Goal: Communication & Community: Answer question/provide support

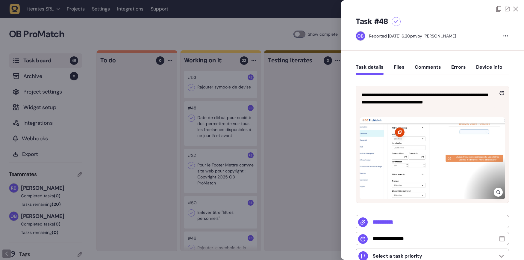
click at [309, 111] on div at bounding box center [262, 130] width 524 height 260
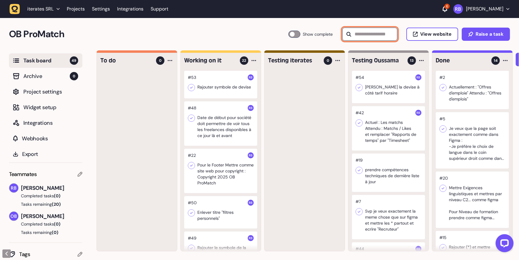
click at [374, 34] on input "text" at bounding box center [369, 34] width 55 height 13
type input "*"
click at [381, 40] on input "text" at bounding box center [369, 34] width 55 height 13
type input "*"
click at [249, 35] on h2 "OB ProMatch" at bounding box center [148, 34] width 279 height 14
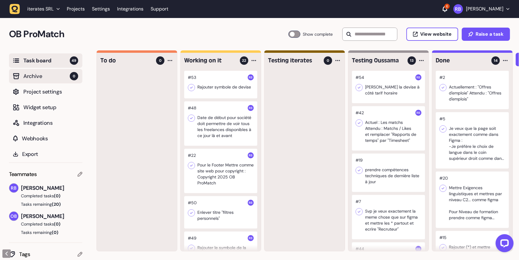
click at [27, 74] on span "Archive" at bounding box center [46, 76] width 46 height 8
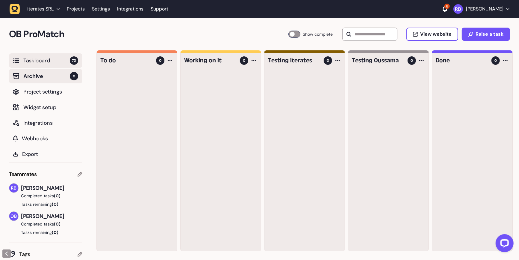
click at [34, 64] on span "Task board" at bounding box center [46, 60] width 46 height 8
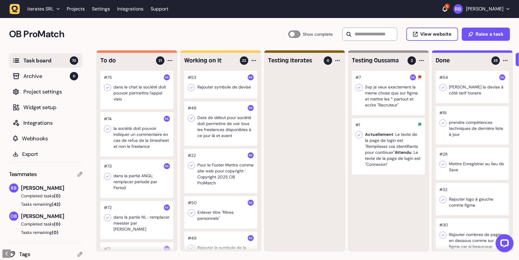
click at [138, 94] on div at bounding box center [136, 90] width 73 height 38
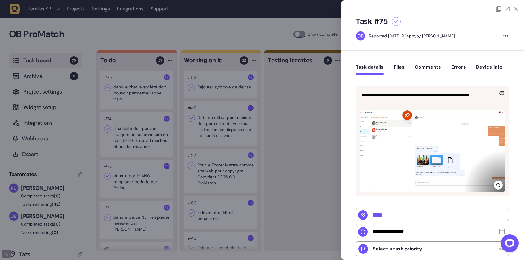
click at [159, 104] on div at bounding box center [262, 130] width 524 height 260
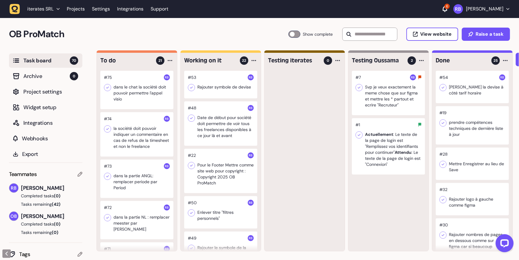
click at [134, 95] on div at bounding box center [136, 90] width 73 height 38
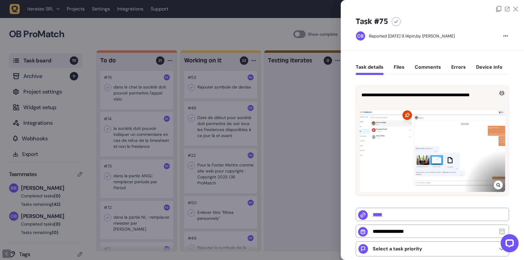
drag, startPoint x: 241, startPoint y: 117, endPoint x: 226, endPoint y: 121, distance: 15.6
click at [241, 117] on div at bounding box center [262, 130] width 524 height 260
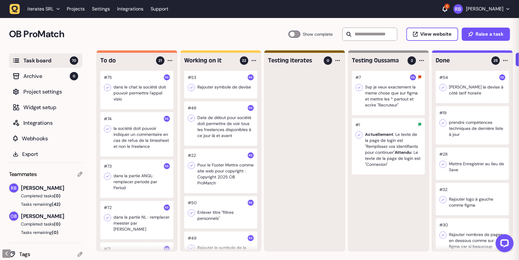
click at [143, 140] on div at bounding box center [136, 134] width 73 height 44
click at [143, 139] on div at bounding box center [136, 134] width 73 height 44
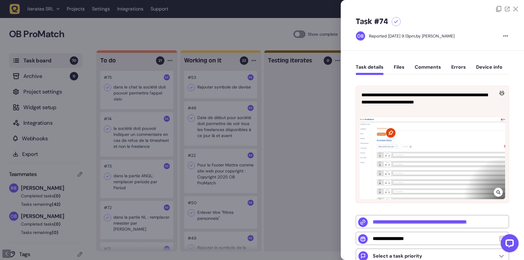
click at [174, 167] on div at bounding box center [262, 130] width 524 height 260
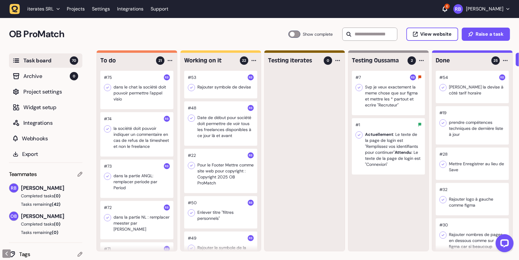
click at [135, 195] on div at bounding box center [136, 178] width 73 height 38
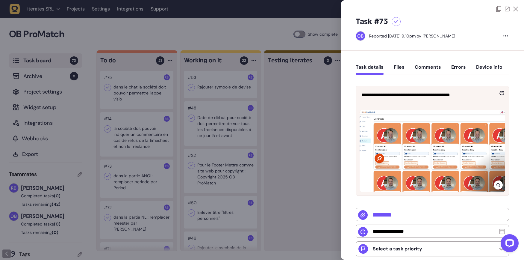
click at [166, 184] on div at bounding box center [262, 130] width 524 height 260
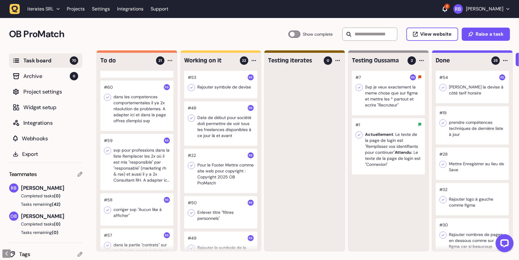
scroll to position [742, 0]
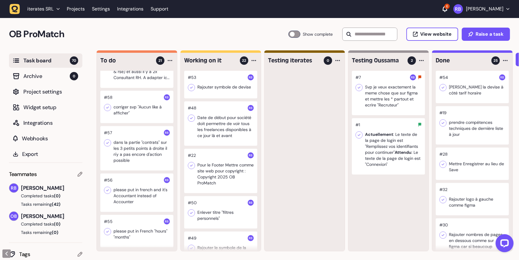
click at [133, 233] on div at bounding box center [136, 231] width 73 height 32
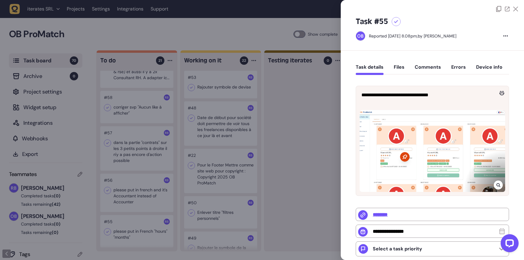
click at [293, 169] on div at bounding box center [262, 130] width 524 height 260
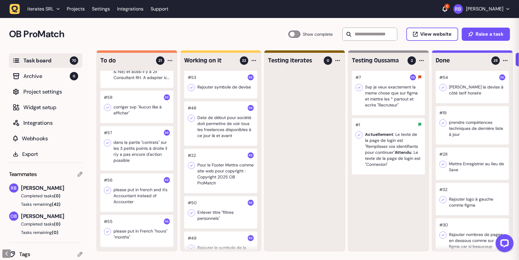
click at [121, 185] on div at bounding box center [136, 192] width 73 height 38
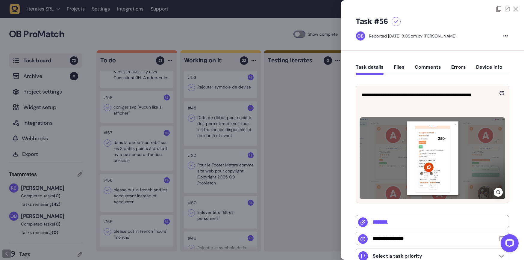
click at [202, 183] on div at bounding box center [262, 130] width 524 height 260
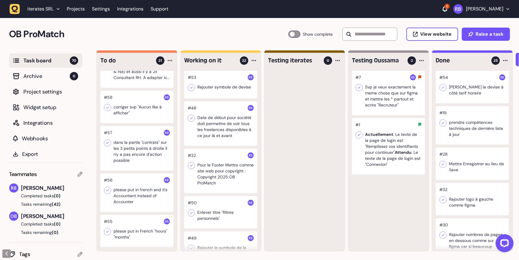
scroll to position [0, 0]
click at [142, 219] on div at bounding box center [136, 230] width 73 height 32
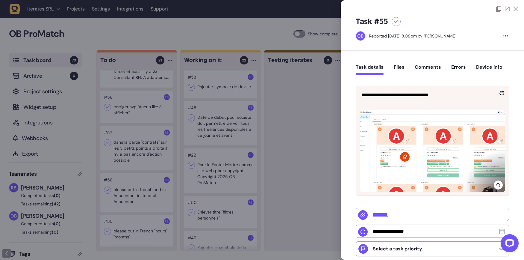
click at [498, 191] on div at bounding box center [433, 151] width 146 height 82
click at [496, 188] on div at bounding box center [498, 184] width 9 height 9
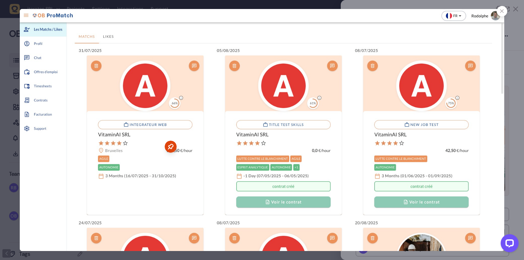
click at [500, 11] on div at bounding box center [502, 11] width 10 height 10
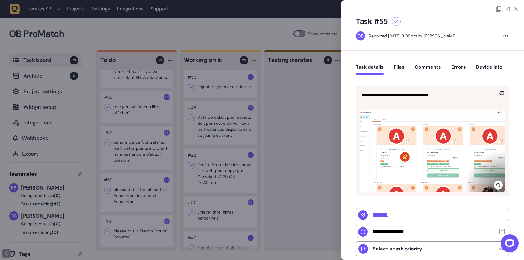
click at [421, 67] on button "Comments" at bounding box center [428, 69] width 26 height 11
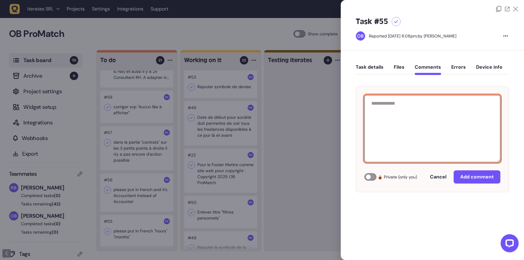
click at [405, 146] on textarea at bounding box center [433, 128] width 136 height 67
paste textarea "**********"
type textarea "**********"
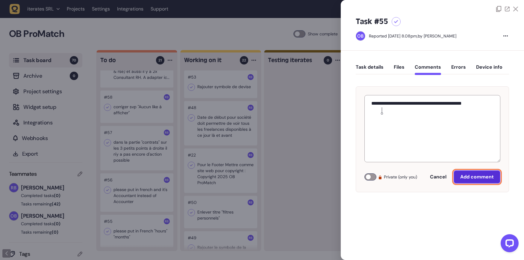
click at [478, 180] on button "Add comment" at bounding box center [477, 176] width 47 height 13
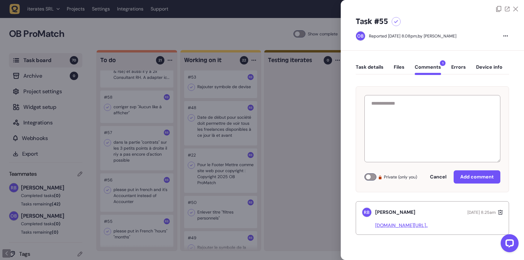
click at [220, 223] on div at bounding box center [262, 130] width 524 height 260
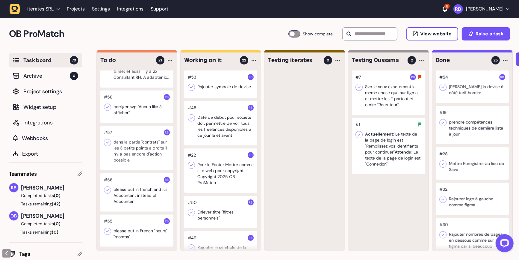
click at [139, 194] on div at bounding box center [136, 192] width 73 height 38
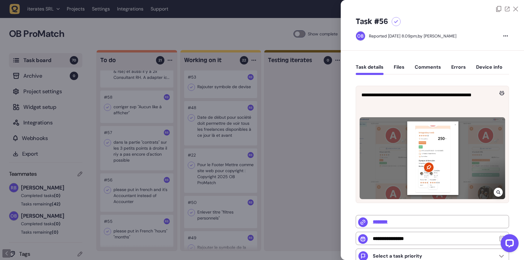
click at [498, 193] on icon at bounding box center [498, 192] width 4 height 4
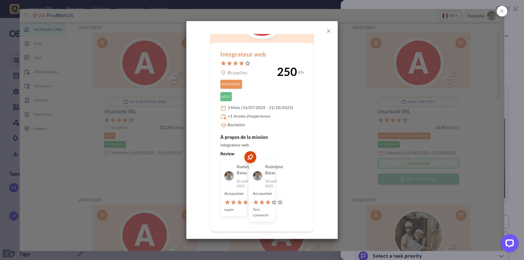
click at [401, 110] on img at bounding box center [262, 130] width 484 height 242
click at [500, 9] on icon at bounding box center [502, 11] width 4 height 4
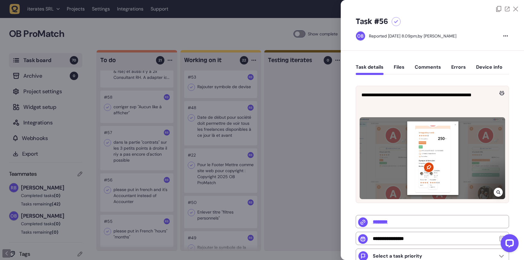
click at [497, 190] on icon at bounding box center [498, 192] width 4 height 4
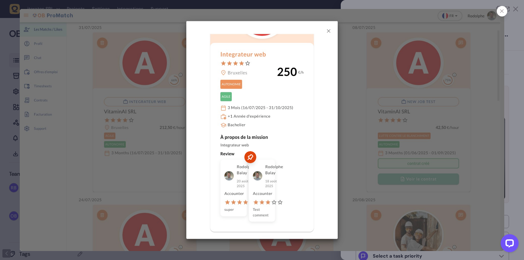
click at [369, 148] on img at bounding box center [262, 130] width 484 height 242
click at [506, 9] on div at bounding box center [502, 11] width 10 height 10
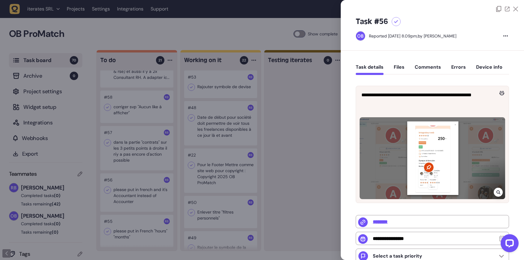
click at [427, 70] on button "Comments" at bounding box center [428, 69] width 26 height 11
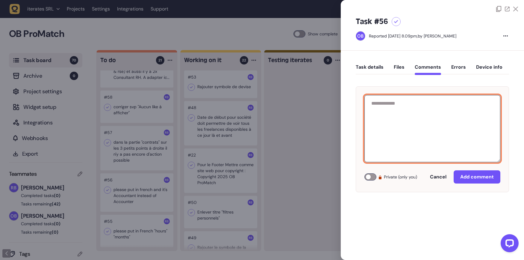
click at [431, 103] on textarea at bounding box center [433, 128] width 136 height 67
type textarea "**********"
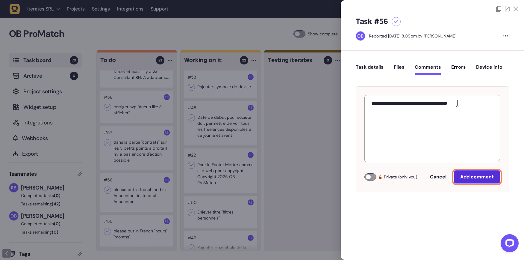
click at [460, 177] on button "Add comment" at bounding box center [477, 176] width 47 height 13
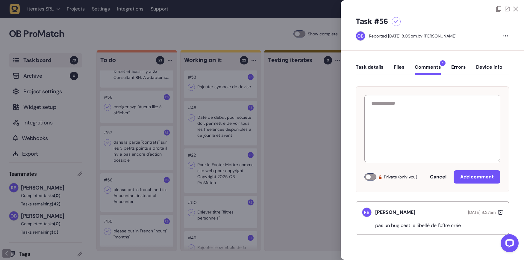
click at [300, 224] on div at bounding box center [262, 130] width 524 height 260
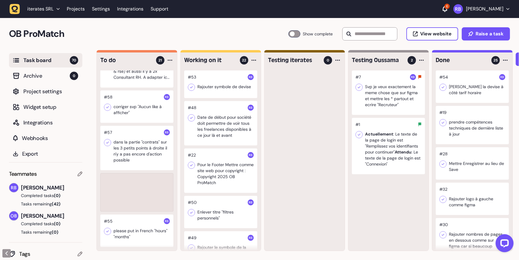
scroll to position [701, 0]
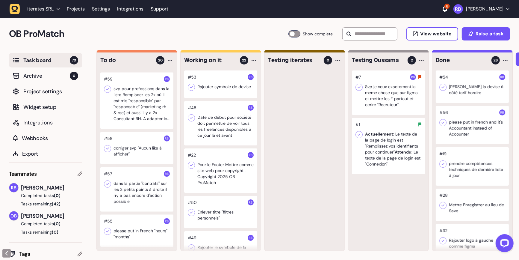
click at [144, 222] on div at bounding box center [136, 230] width 73 height 32
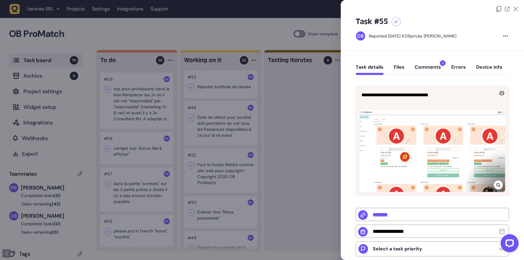
click at [207, 191] on div at bounding box center [262, 130] width 524 height 260
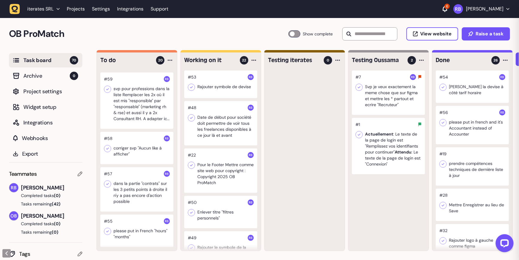
scroll to position [666, 0]
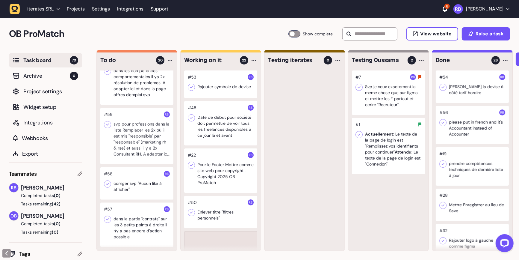
drag, startPoint x: 148, startPoint y: 223, endPoint x: 152, endPoint y: 223, distance: 4.8
click at [140, 224] on div at bounding box center [136, 225] width 73 height 44
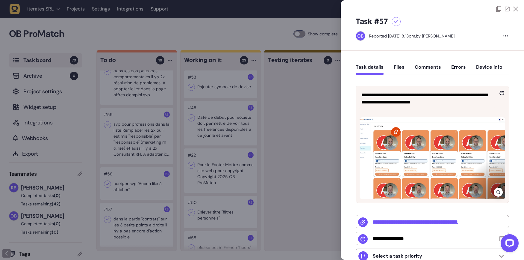
click at [497, 193] on icon at bounding box center [499, 192] width 4 height 5
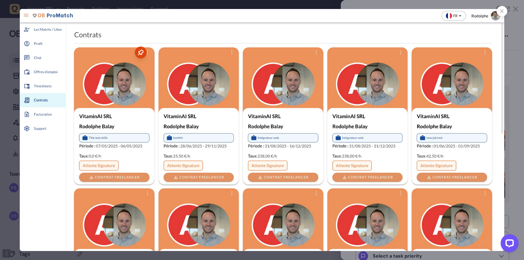
click at [501, 16] on div at bounding box center [502, 11] width 10 height 10
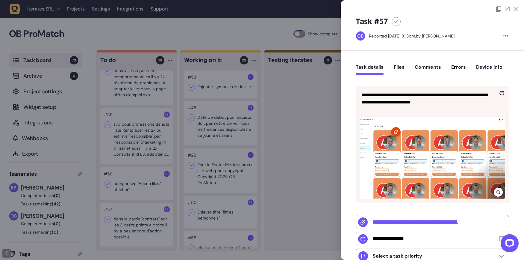
click at [438, 58] on div "**********" at bounding box center [432, 211] width 183 height 321
click at [433, 64] on button "Comments" at bounding box center [428, 69] width 26 height 11
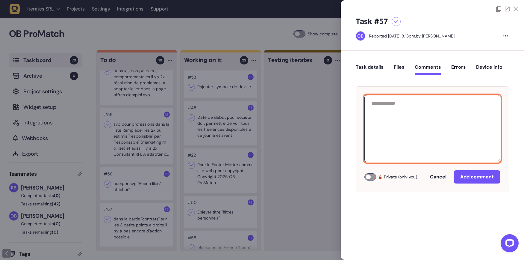
click at [437, 105] on textarea at bounding box center [433, 128] width 136 height 67
paste textarea "**********"
type textarea "**********"
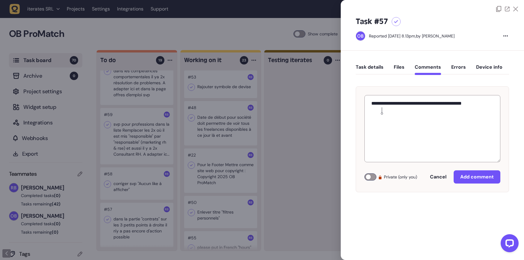
click at [477, 170] on div "**********" at bounding box center [432, 139] width 153 height 106
click at [478, 173] on button "Add comment" at bounding box center [477, 176] width 47 height 13
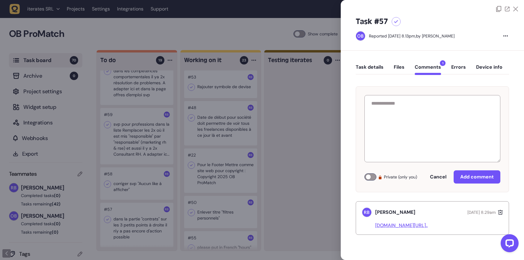
click at [293, 223] on div at bounding box center [262, 130] width 524 height 260
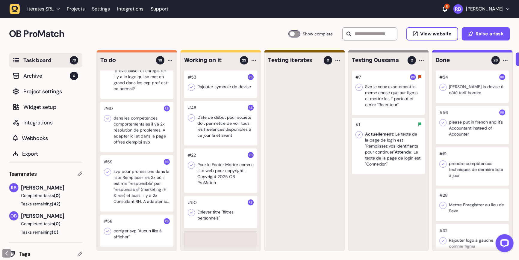
scroll to position [618, 0]
click at [121, 226] on div at bounding box center [136, 230] width 73 height 32
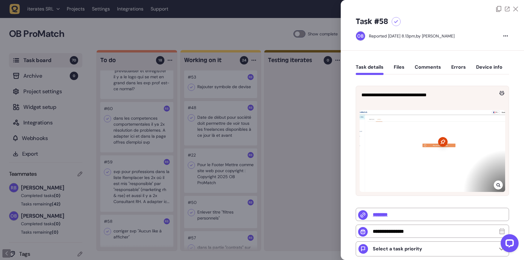
click at [497, 182] on icon at bounding box center [499, 184] width 4 height 5
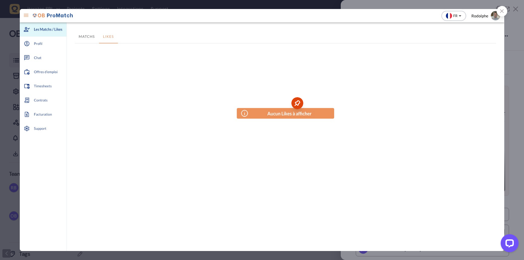
click at [504, 12] on icon at bounding box center [502, 11] width 4 height 4
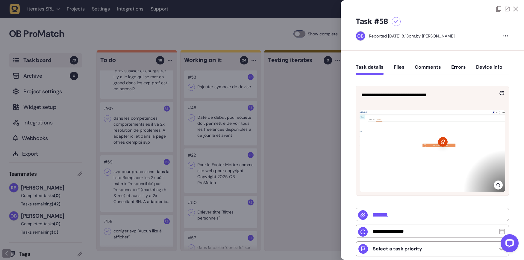
click at [494, 184] on div at bounding box center [498, 184] width 9 height 9
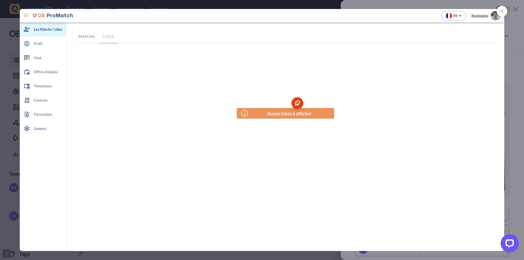
click at [501, 13] on icon at bounding box center [502, 11] width 4 height 4
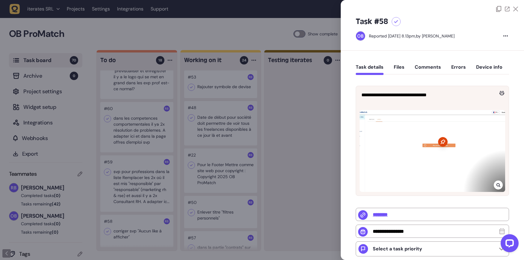
click at [438, 64] on button "Comments" at bounding box center [428, 69] width 26 height 11
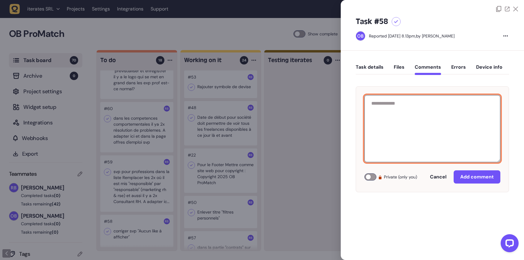
click at [428, 98] on textarea at bounding box center [433, 128] width 136 height 67
paste textarea "**********"
type textarea "**********"
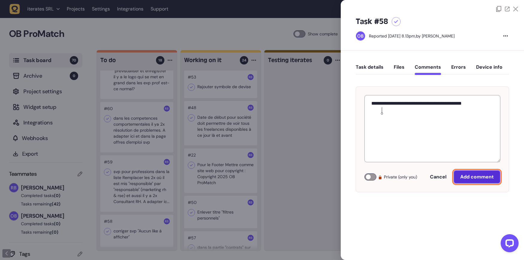
click at [478, 172] on button "Add comment" at bounding box center [477, 176] width 47 height 13
click at [264, 214] on div at bounding box center [262, 130] width 524 height 260
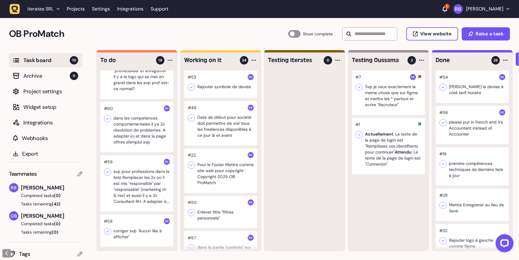
click at [137, 225] on div at bounding box center [136, 230] width 73 height 32
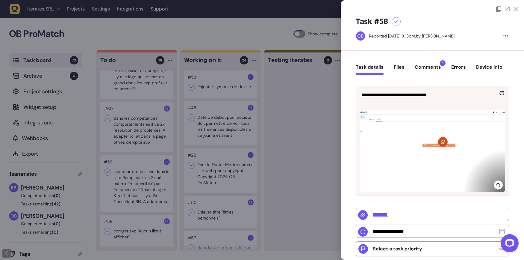
click at [246, 209] on div at bounding box center [262, 130] width 524 height 260
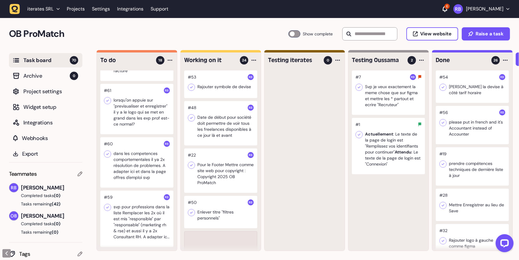
scroll to position [583, 0]
click at [133, 221] on div at bounding box center [136, 219] width 73 height 56
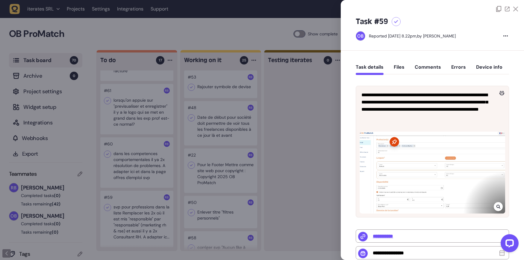
click at [498, 206] on icon at bounding box center [499, 206] width 4 height 5
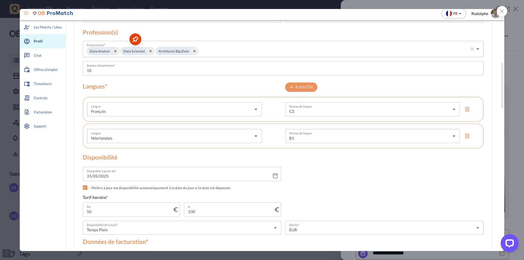
click at [501, 13] on div at bounding box center [502, 11] width 10 height 10
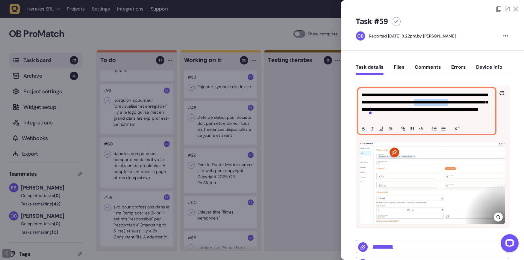
drag, startPoint x: 450, startPoint y: 102, endPoint x: 370, endPoint y: 108, distance: 80.3
click at [370, 108] on p "**********" at bounding box center [426, 105] width 129 height 29
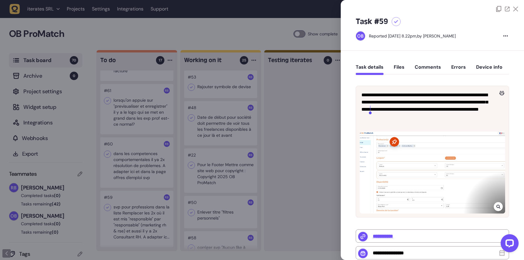
click at [429, 60] on div "Task details Files Comments Errors Device info" at bounding box center [432, 69] width 153 height 18
click at [430, 69] on button "Comments" at bounding box center [428, 69] width 26 height 11
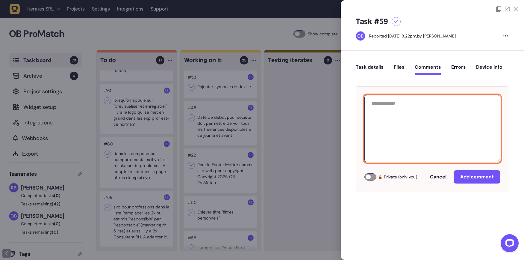
click at [421, 109] on textarea at bounding box center [433, 128] width 136 height 67
paste textarea "**********"
type textarea "**********"
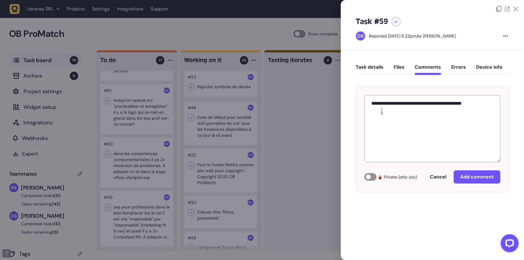
click at [480, 165] on div "**********" at bounding box center [432, 139] width 153 height 106
click at [480, 173] on button "Add comment" at bounding box center [477, 176] width 47 height 13
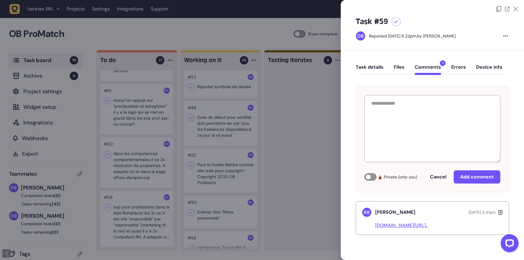
drag, startPoint x: 291, startPoint y: 130, endPoint x: 257, endPoint y: 170, distance: 51.9
click at [291, 130] on div at bounding box center [262, 130] width 524 height 260
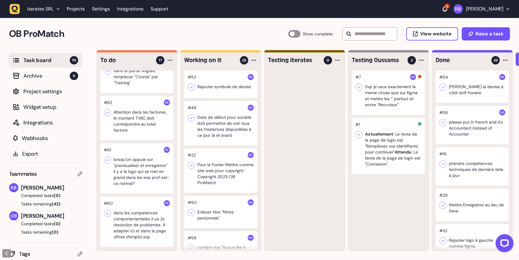
scroll to position [523, 0]
drag, startPoint x: 155, startPoint y: 231, endPoint x: 136, endPoint y: 1, distance: 230.5
